Goal: Obtain resource: Obtain resource

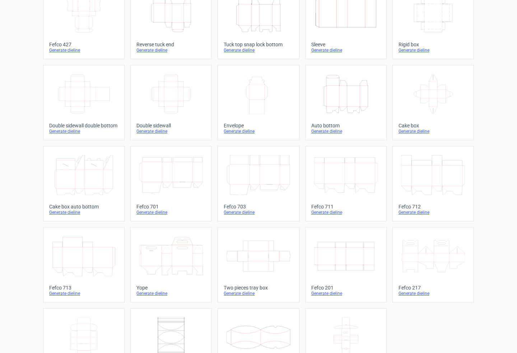
scroll to position [95, 0]
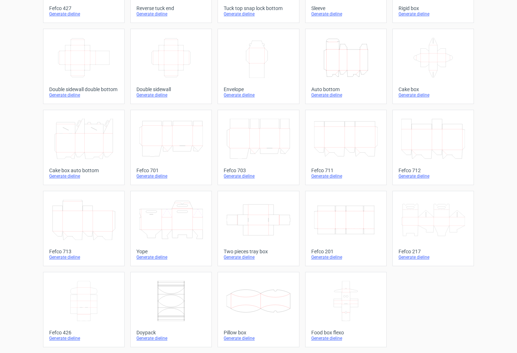
click at [80, 298] on icon at bounding box center [84, 301] width 64 height 40
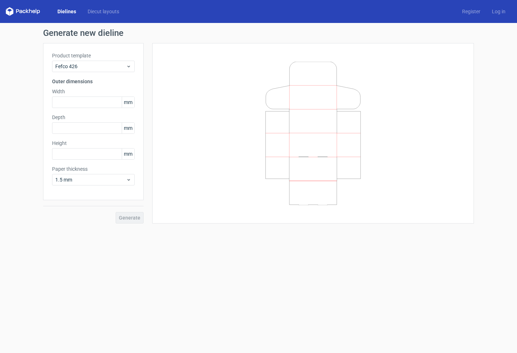
click at [89, 108] on div "Product template Fefco 426 Outer dimensions Width mm Depth mm Height mm Paper t…" at bounding box center [93, 121] width 101 height 157
click at [88, 104] on input "text" at bounding box center [93, 102] width 83 height 11
type input "450"
type input "70"
type input "360"
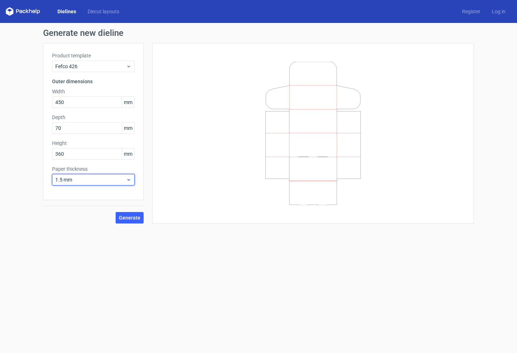
click at [98, 184] on div "1.5 mm" at bounding box center [93, 179] width 83 height 11
click at [131, 219] on span "Generate" at bounding box center [130, 217] width 22 height 5
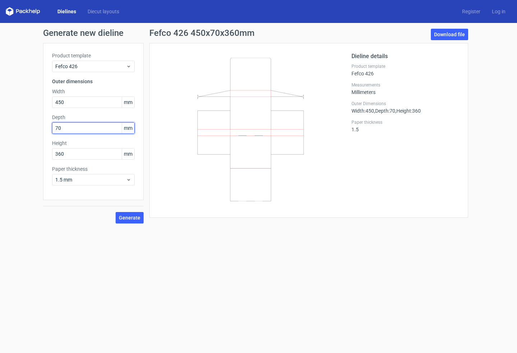
drag, startPoint x: 63, startPoint y: 129, endPoint x: 49, endPoint y: 127, distance: 14.1
click at [49, 127] on div "Product template Fefco 426 Outer dimensions Width 450 mm Depth 70 mm Height 360…" at bounding box center [93, 121] width 101 height 157
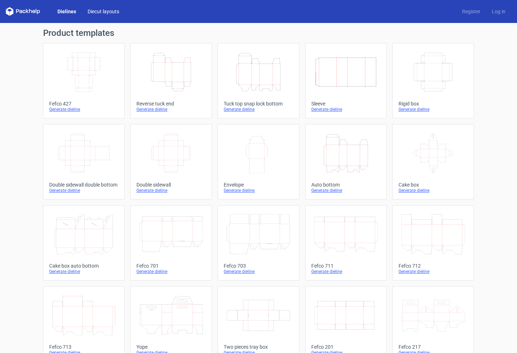
click at [100, 12] on link "Diecut layouts" at bounding box center [103, 11] width 43 height 7
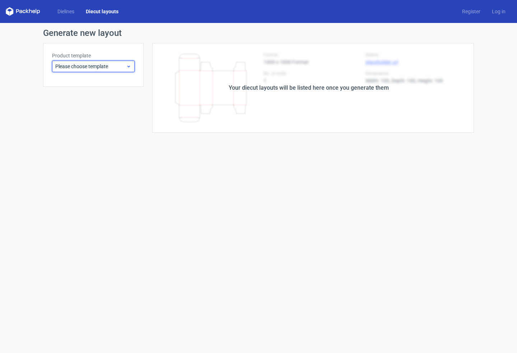
click at [100, 69] on span "Please choose template" at bounding box center [90, 66] width 71 height 7
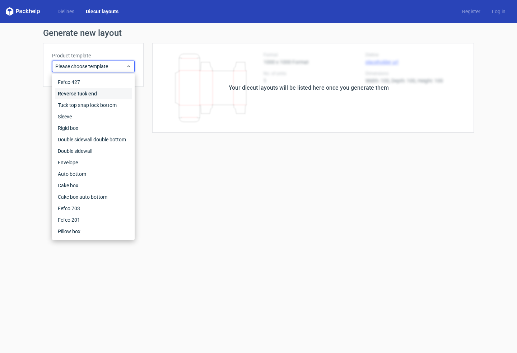
click at [75, 92] on div "Reverse tuck end" at bounding box center [93, 93] width 77 height 11
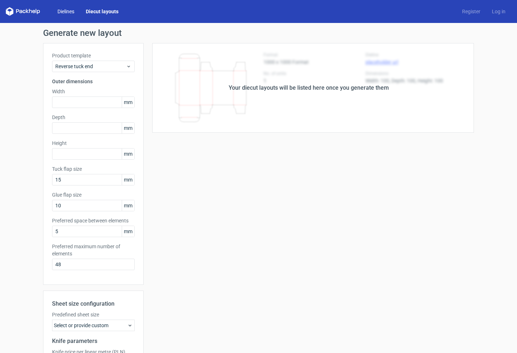
click at [66, 11] on link "Dielines" at bounding box center [66, 11] width 28 height 7
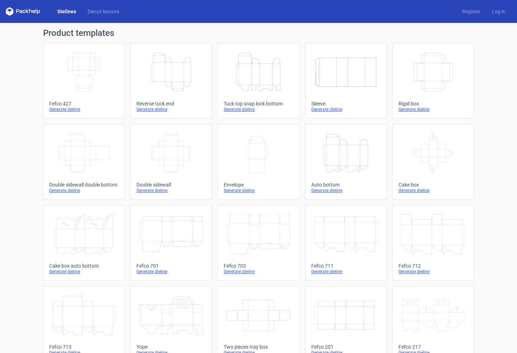
click at [81, 60] on icon "Width Depth Height" at bounding box center [84, 72] width 64 height 40
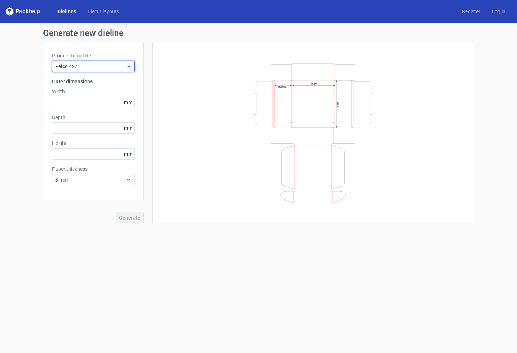
click at [96, 66] on span "Fefco 427" at bounding box center [90, 66] width 71 height 7
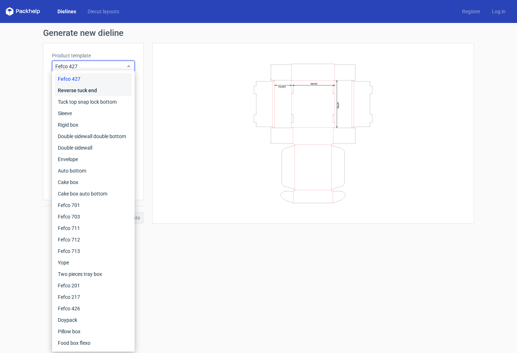
click at [81, 89] on div "Reverse tuck end" at bounding box center [93, 90] width 77 height 11
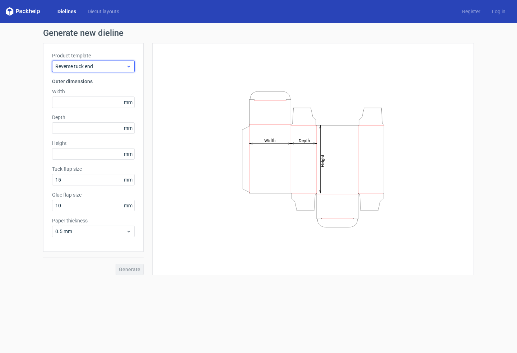
click at [83, 66] on span "Reverse tuck end" at bounding box center [90, 66] width 71 height 7
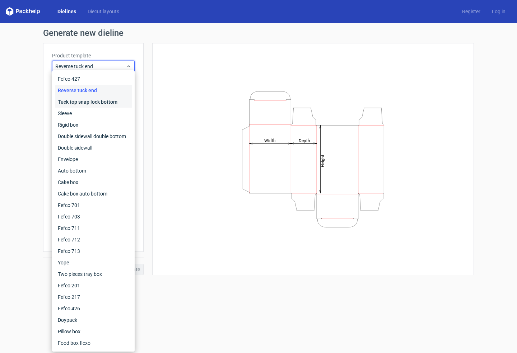
click at [74, 102] on div "Tuck top snap lock bottom" at bounding box center [93, 101] width 77 height 11
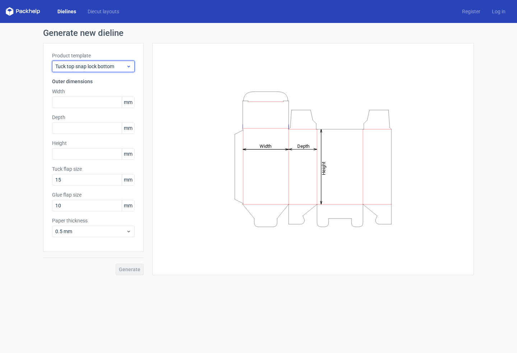
click at [103, 63] on span "Tuck top snap lock bottom" at bounding box center [90, 66] width 71 height 7
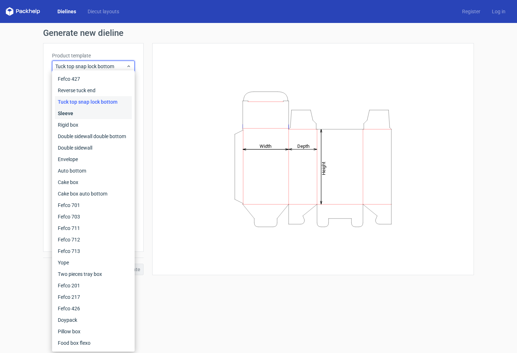
click at [70, 111] on div "Sleeve" at bounding box center [93, 113] width 77 height 11
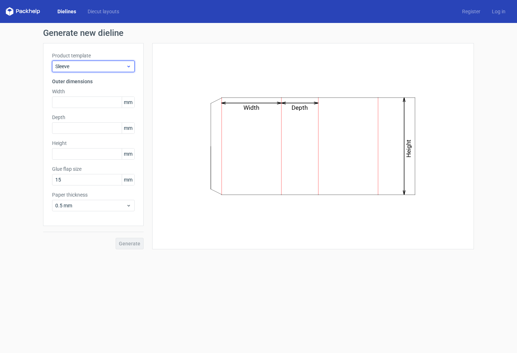
click at [111, 65] on span "Sleeve" at bounding box center [90, 66] width 71 height 7
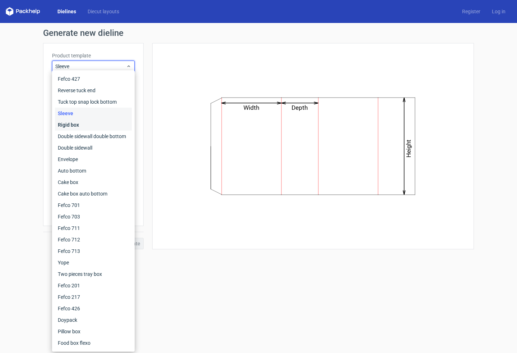
click at [78, 124] on div "Rigid box" at bounding box center [93, 124] width 77 height 11
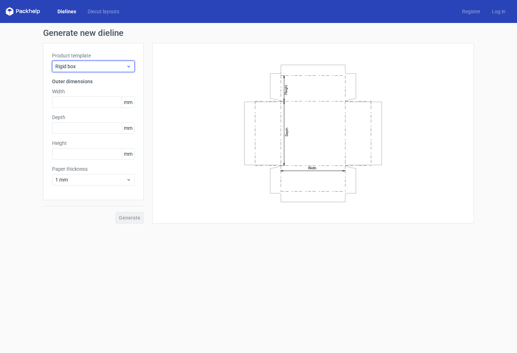
click at [107, 64] on span "Rigid box" at bounding box center [90, 66] width 71 height 7
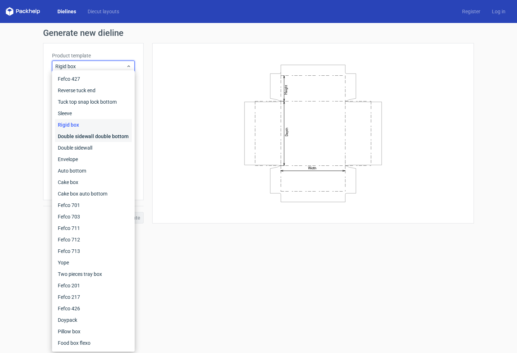
click at [72, 133] on div "Double sidewall double bottom" at bounding box center [93, 136] width 77 height 11
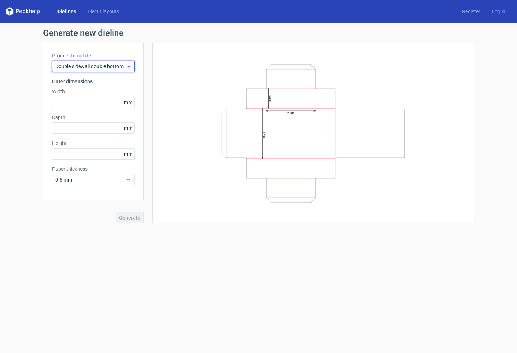
click at [115, 69] on span "Double sidewall double bottom" at bounding box center [90, 66] width 71 height 7
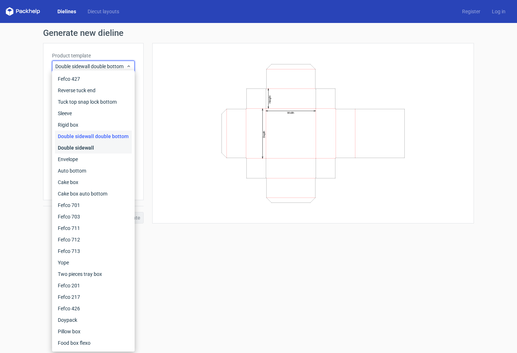
click at [80, 148] on div "Double sidewall" at bounding box center [93, 147] width 77 height 11
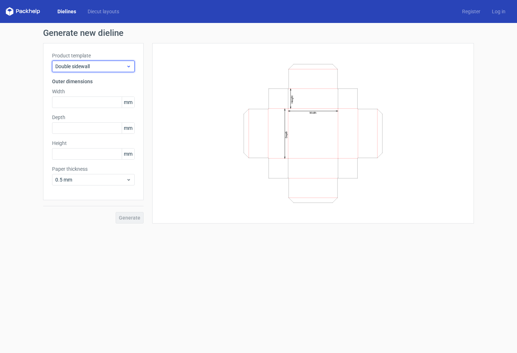
click at [99, 67] on span "Double sidewall" at bounding box center [90, 66] width 71 height 7
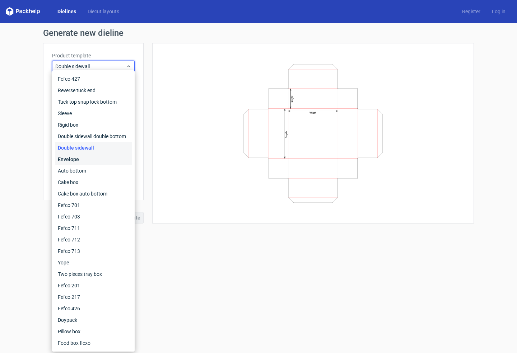
click at [79, 159] on div "Envelope" at bounding box center [93, 159] width 77 height 11
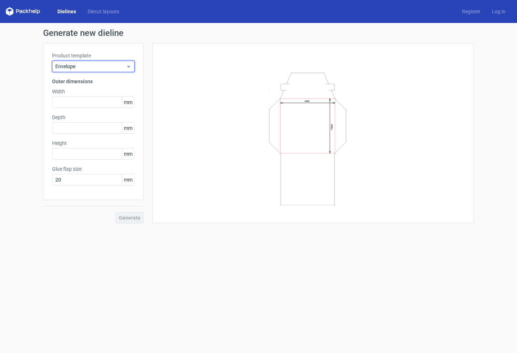
click at [116, 63] on span "Envelope" at bounding box center [90, 66] width 71 height 7
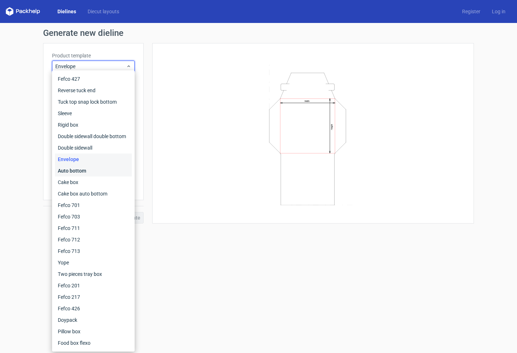
click at [74, 172] on div "Auto bottom" at bounding box center [93, 170] width 77 height 11
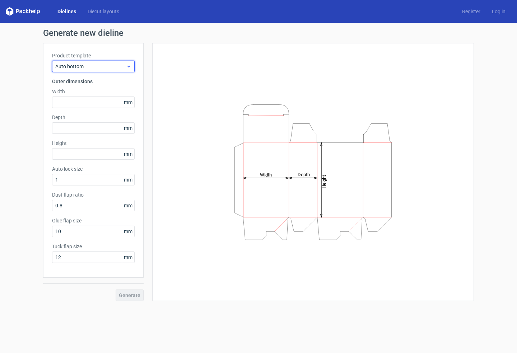
click at [112, 69] on span "Auto bottom" at bounding box center [90, 66] width 71 height 7
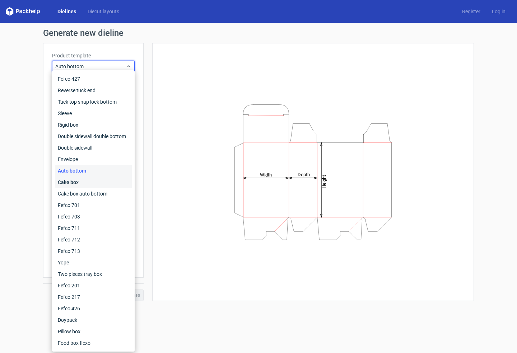
click at [75, 183] on div "Cake box" at bounding box center [93, 182] width 77 height 11
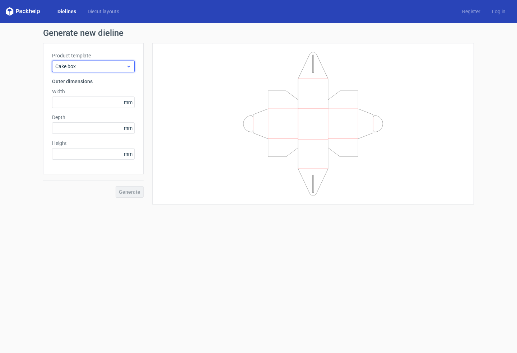
click at [113, 65] on span "Cake box" at bounding box center [90, 66] width 71 height 7
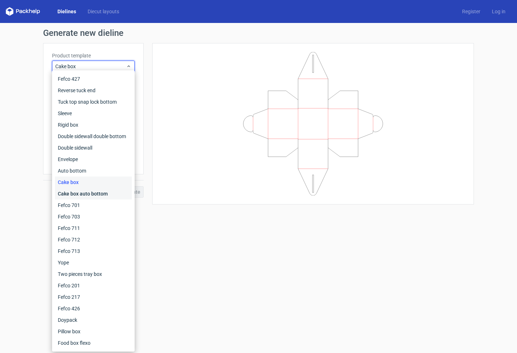
click at [77, 196] on div "Cake box auto bottom" at bounding box center [93, 193] width 77 height 11
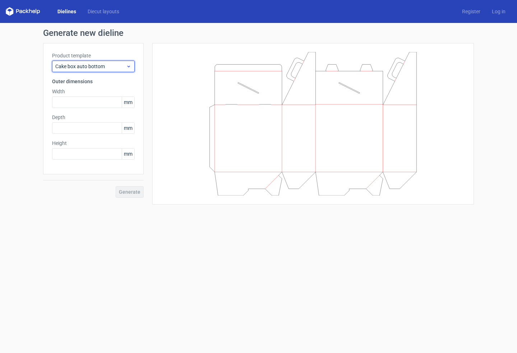
click at [115, 67] on span "Cake box auto bottom" at bounding box center [90, 66] width 71 height 7
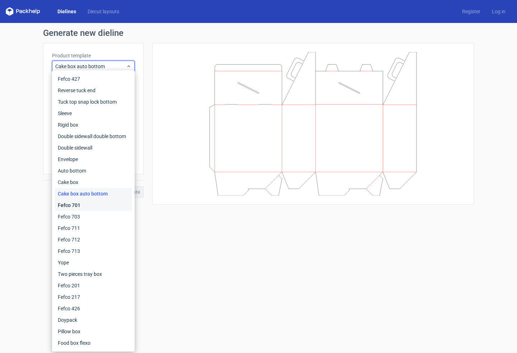
click at [78, 204] on div "Fefco 701" at bounding box center [93, 205] width 77 height 11
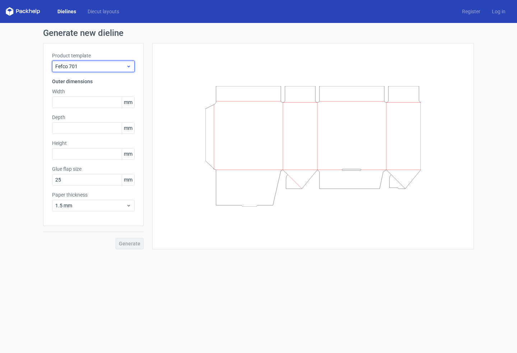
click at [94, 67] on span "Fefco 701" at bounding box center [90, 66] width 71 height 7
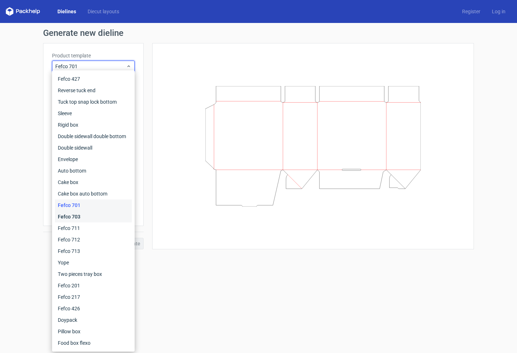
click at [58, 216] on div "Fefco 703" at bounding box center [93, 216] width 77 height 11
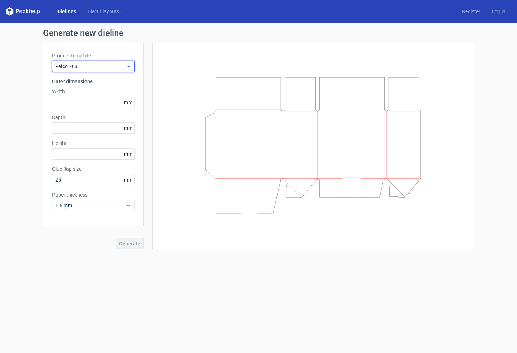
click at [97, 66] on span "Fefco 703" at bounding box center [90, 66] width 71 height 7
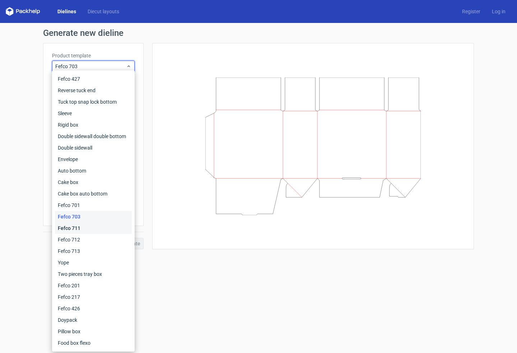
click at [67, 227] on div "Fefco 711" at bounding box center [93, 228] width 77 height 11
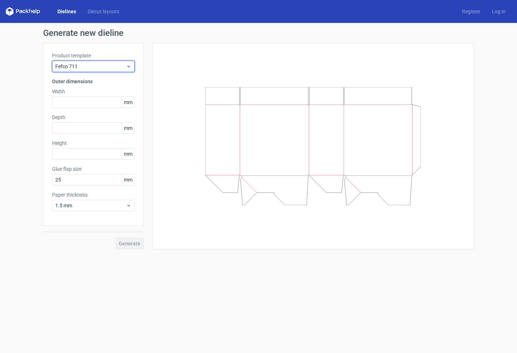
click at [113, 67] on span "Fefco 711" at bounding box center [90, 66] width 71 height 7
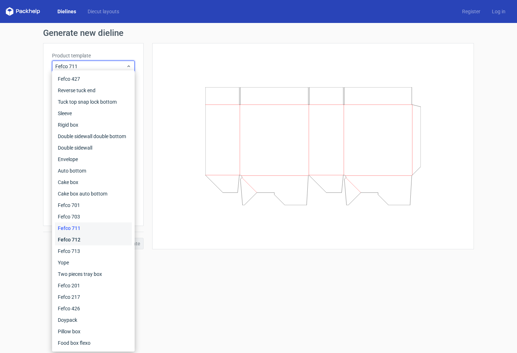
click at [67, 238] on div "Fefco 712" at bounding box center [93, 239] width 77 height 11
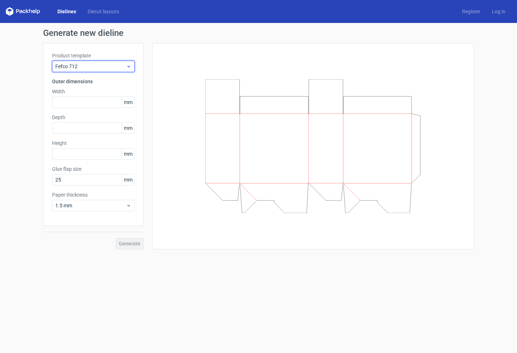
click at [109, 66] on span "Fefco 712" at bounding box center [90, 66] width 71 height 7
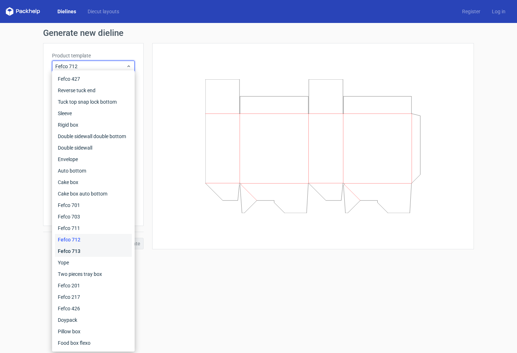
click at [79, 248] on div "Fefco 713" at bounding box center [93, 251] width 77 height 11
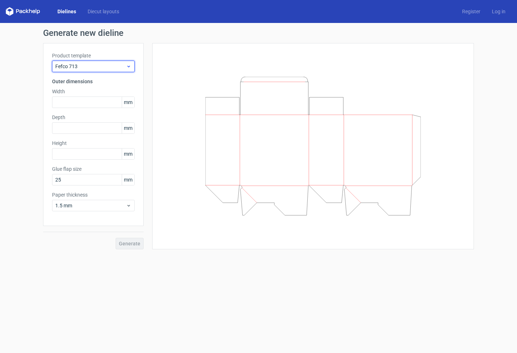
click at [108, 65] on span "Fefco 713" at bounding box center [90, 66] width 71 height 7
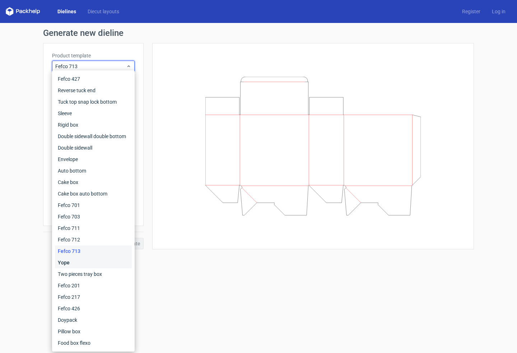
click at [75, 264] on div "Yope" at bounding box center [93, 262] width 77 height 11
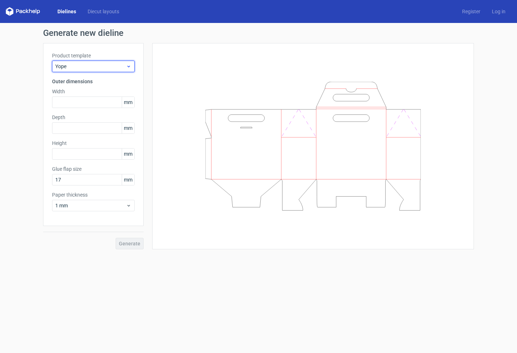
click at [114, 65] on span "Yope" at bounding box center [90, 66] width 71 height 7
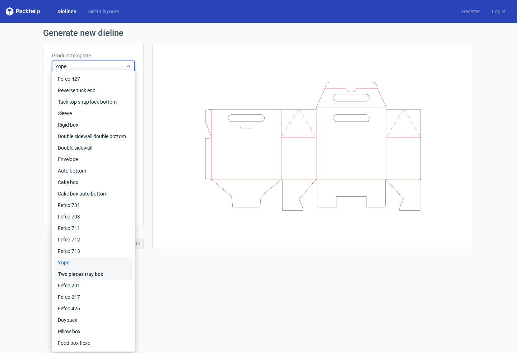
click at [67, 275] on div "Two pieces tray box" at bounding box center [93, 274] width 77 height 11
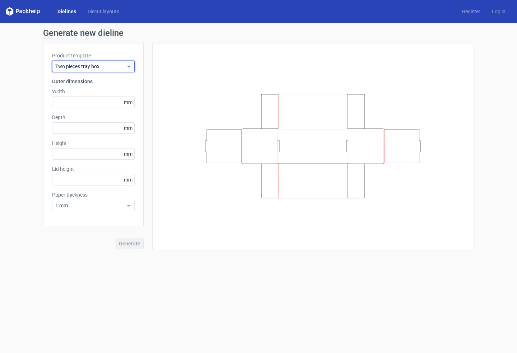
click at [91, 70] on div "Two pieces tray box" at bounding box center [93, 66] width 83 height 11
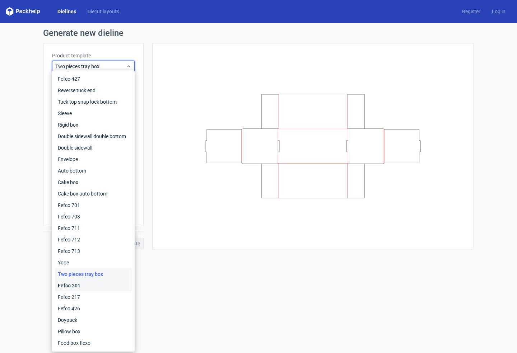
click at [66, 287] on div "Fefco 201" at bounding box center [93, 285] width 77 height 11
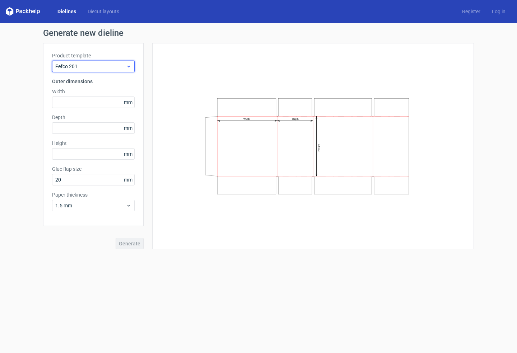
click at [97, 66] on span "Fefco 201" at bounding box center [90, 66] width 71 height 7
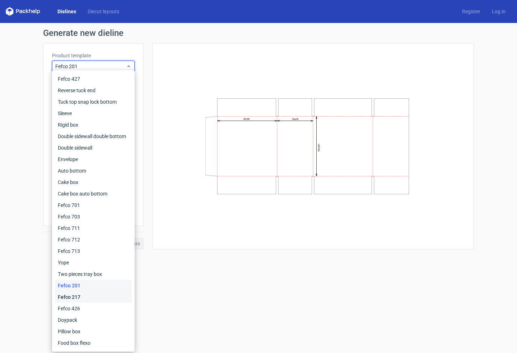
click at [66, 296] on div "Fefco 217" at bounding box center [93, 297] width 77 height 11
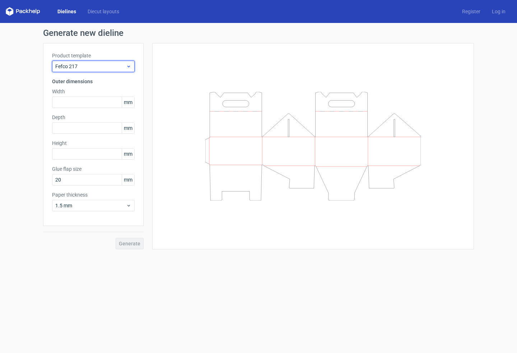
click at [102, 68] on span "Fefco 217" at bounding box center [90, 66] width 71 height 7
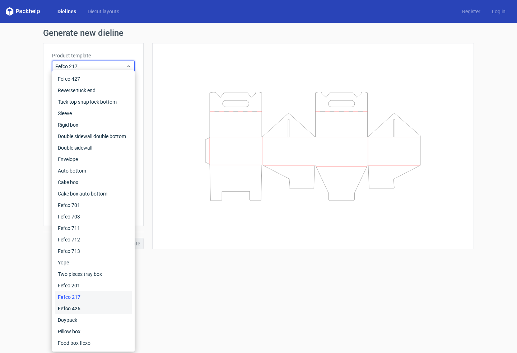
click at [67, 309] on div "Fefco 426" at bounding box center [93, 308] width 77 height 11
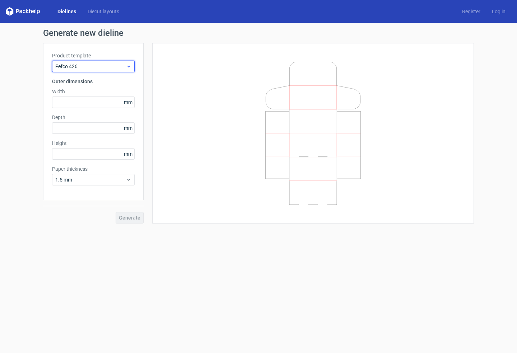
click at [87, 65] on span "Fefco 426" at bounding box center [90, 66] width 71 height 7
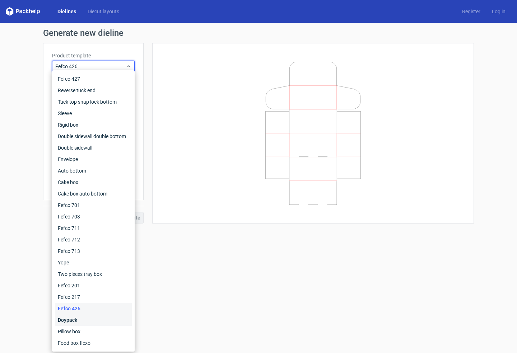
click at [61, 323] on div "Doypack" at bounding box center [93, 319] width 77 height 11
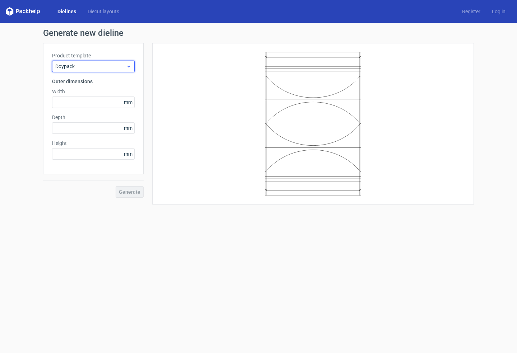
click at [110, 65] on span "Doypack" at bounding box center [90, 66] width 71 height 7
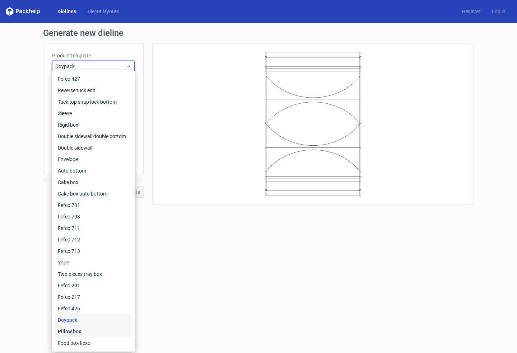
click at [71, 334] on div "Pillow box" at bounding box center [93, 331] width 77 height 11
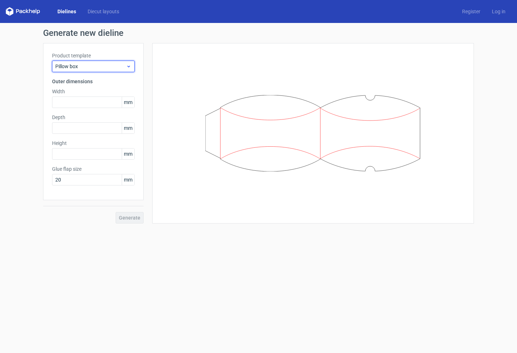
click at [77, 68] on span "Pillow box" at bounding box center [90, 66] width 71 height 7
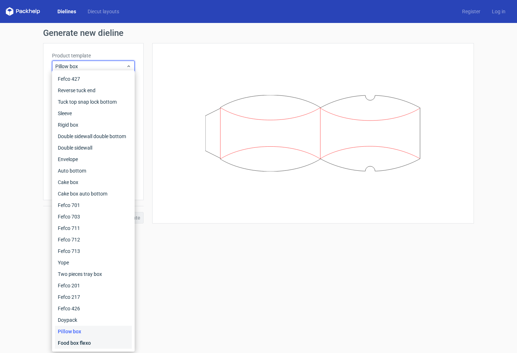
click at [75, 341] on div "Food box flexo" at bounding box center [93, 342] width 77 height 11
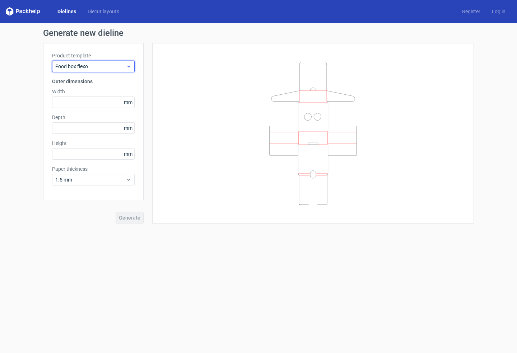
click at [90, 67] on span "Food box flexo" at bounding box center [90, 66] width 71 height 7
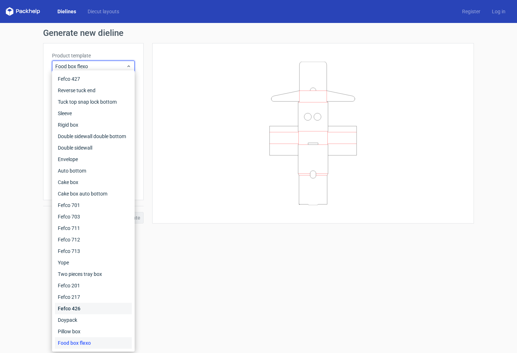
click at [72, 309] on div "Fefco 426" at bounding box center [93, 308] width 77 height 11
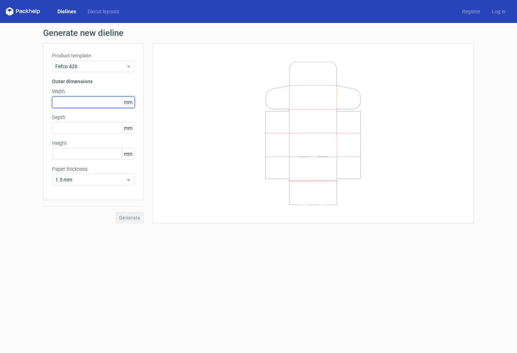
click at [89, 105] on input "text" at bounding box center [93, 102] width 83 height 11
type input "450"
type input "360"
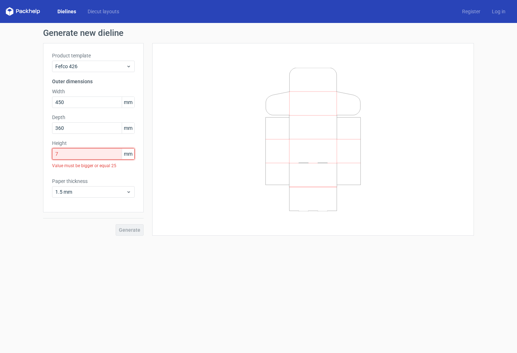
click at [83, 156] on input "7" at bounding box center [93, 153] width 83 height 11
type input "70"
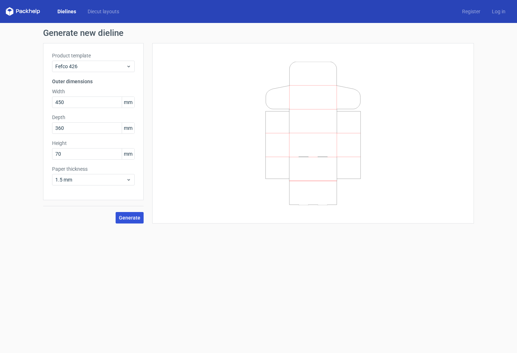
click at [137, 219] on span "Generate" at bounding box center [130, 217] width 22 height 5
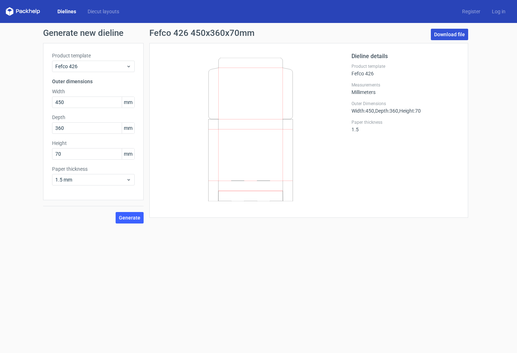
click at [442, 34] on link "Download file" at bounding box center [449, 34] width 37 height 11
click at [97, 180] on span "1.5 mm" at bounding box center [90, 179] width 71 height 7
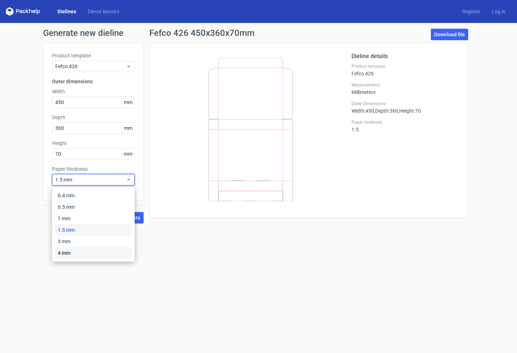
click at [72, 253] on div "4 mm" at bounding box center [93, 252] width 77 height 11
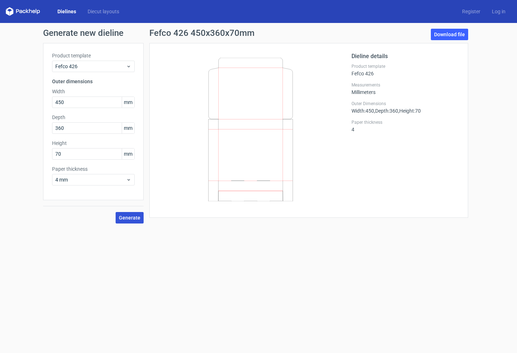
click at [131, 216] on span "Generate" at bounding box center [130, 217] width 22 height 5
click at [443, 35] on link "Download file" at bounding box center [449, 34] width 37 height 11
click at [68, 10] on link "Dielines" at bounding box center [67, 11] width 30 height 7
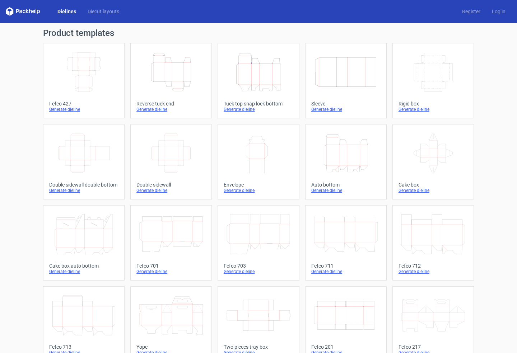
click at [87, 63] on icon "Width Depth Height" at bounding box center [84, 72] width 64 height 40
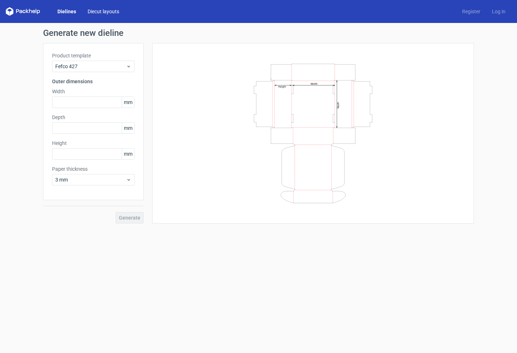
click at [108, 9] on link "Diecut layouts" at bounding box center [103, 11] width 43 height 7
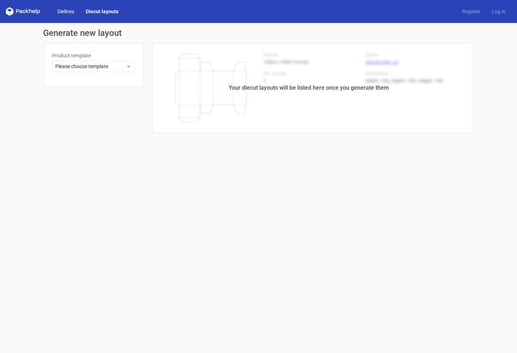
click at [67, 10] on link "Dielines" at bounding box center [66, 11] width 28 height 7
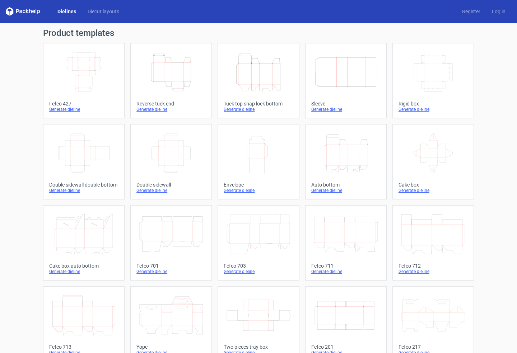
click at [77, 142] on icon "Width Depth Height" at bounding box center [84, 153] width 64 height 40
